Goal: Task Accomplishment & Management: Use online tool/utility

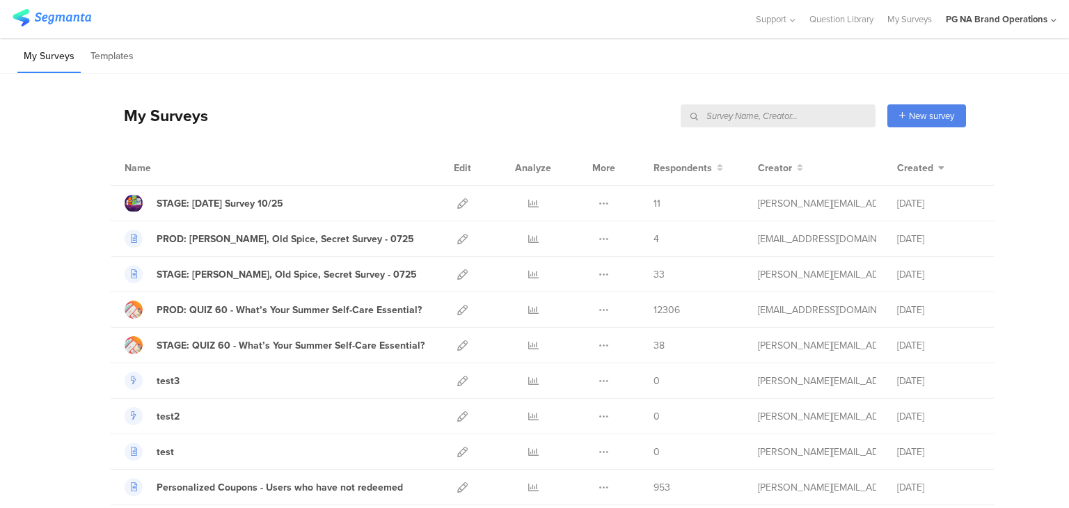
click at [808, 122] on input "text" at bounding box center [778, 115] width 195 height 23
type input "data"
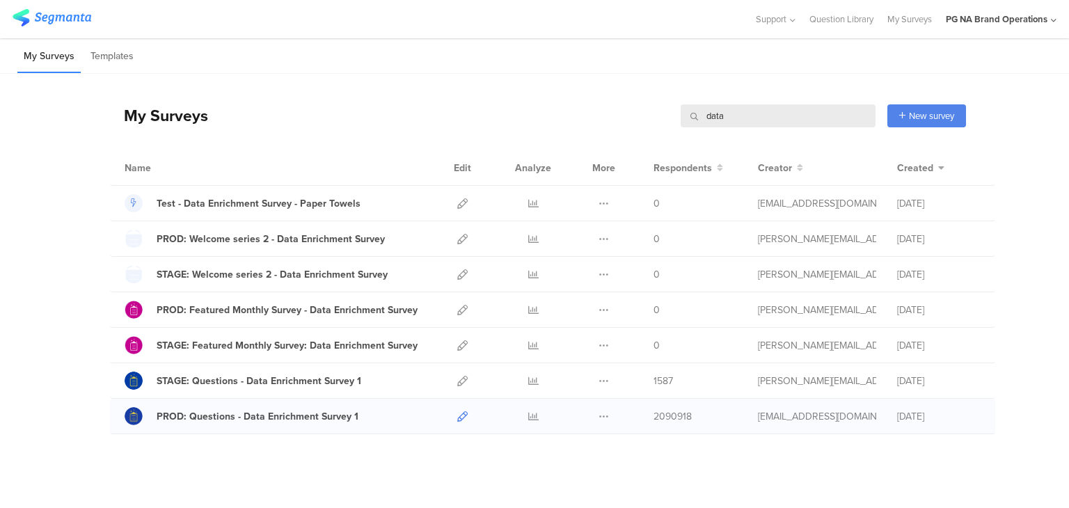
click at [457, 412] on icon at bounding box center [462, 416] width 10 height 10
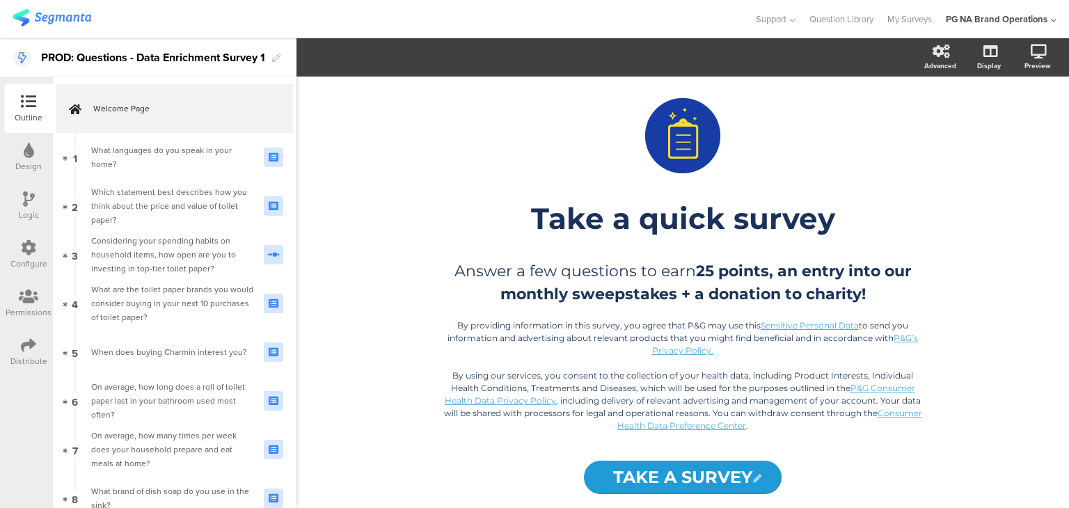
click at [5, 252] on div "Configure" at bounding box center [28, 254] width 49 height 49
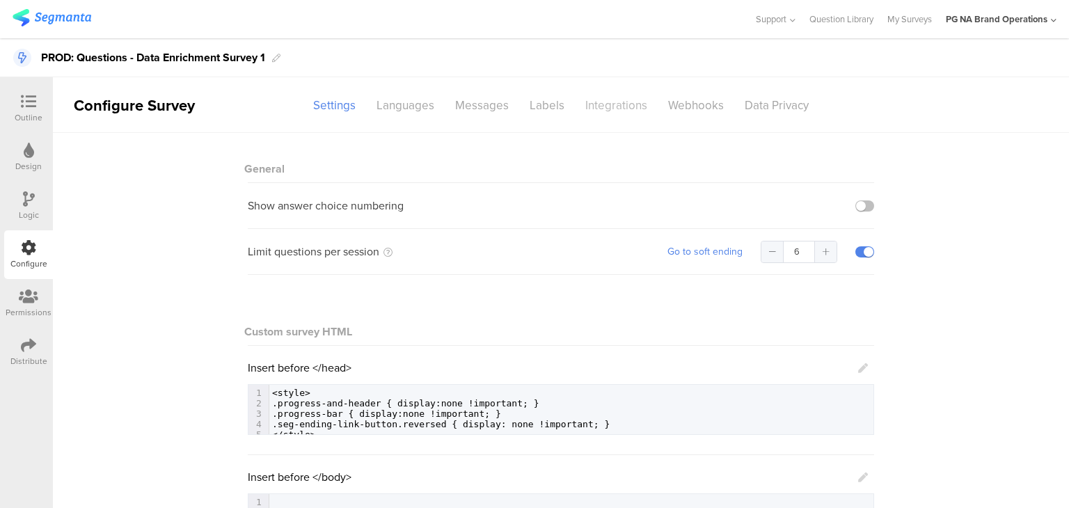
click at [590, 111] on div "Integrations" at bounding box center [616, 105] width 83 height 24
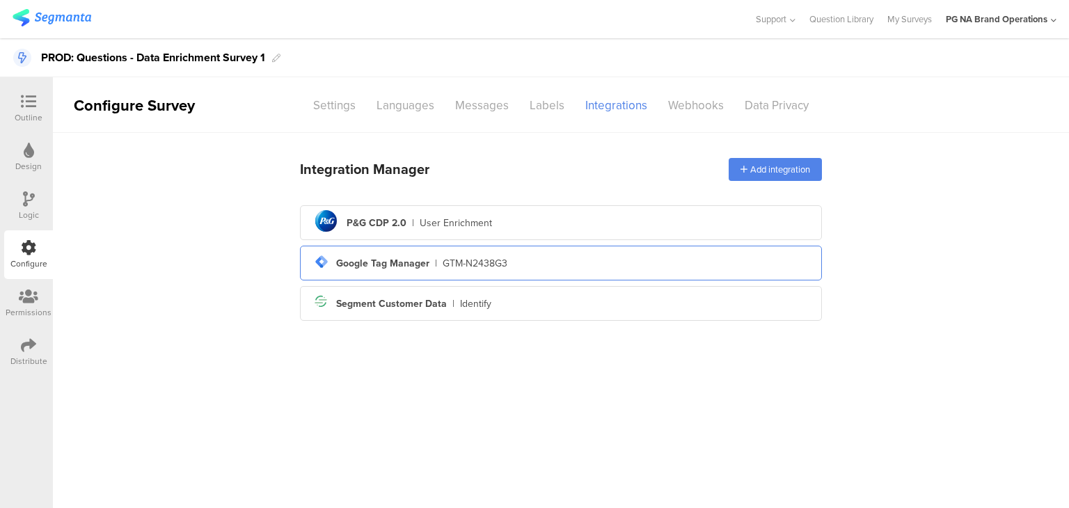
click at [379, 265] on div "Google Tag Manager" at bounding box center [382, 263] width 93 height 15
